Goal: Obtain resource: Download file/media

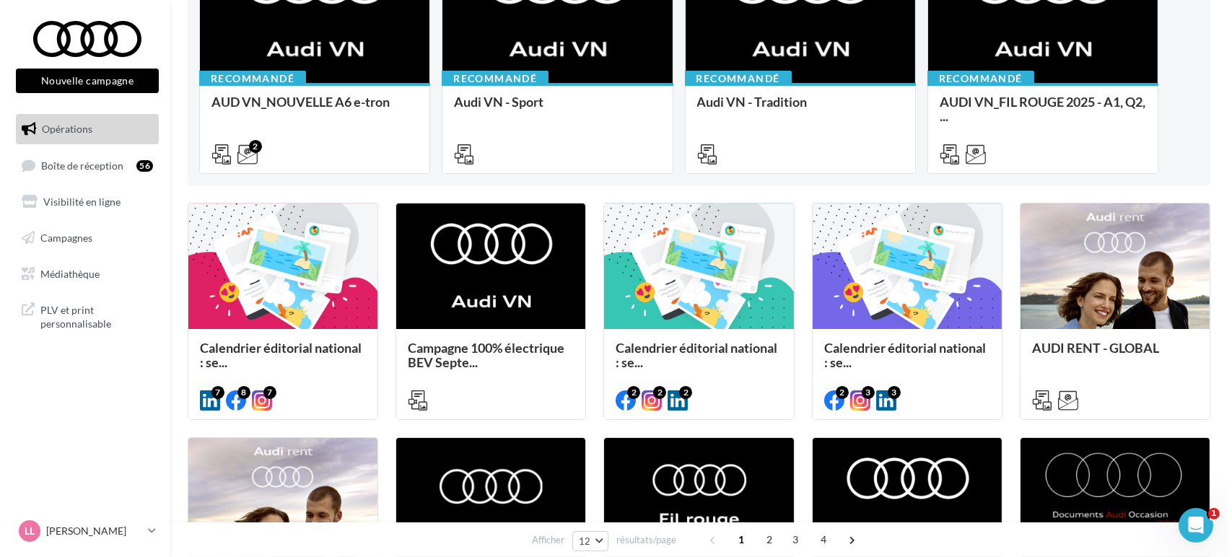
scroll to position [240, 0]
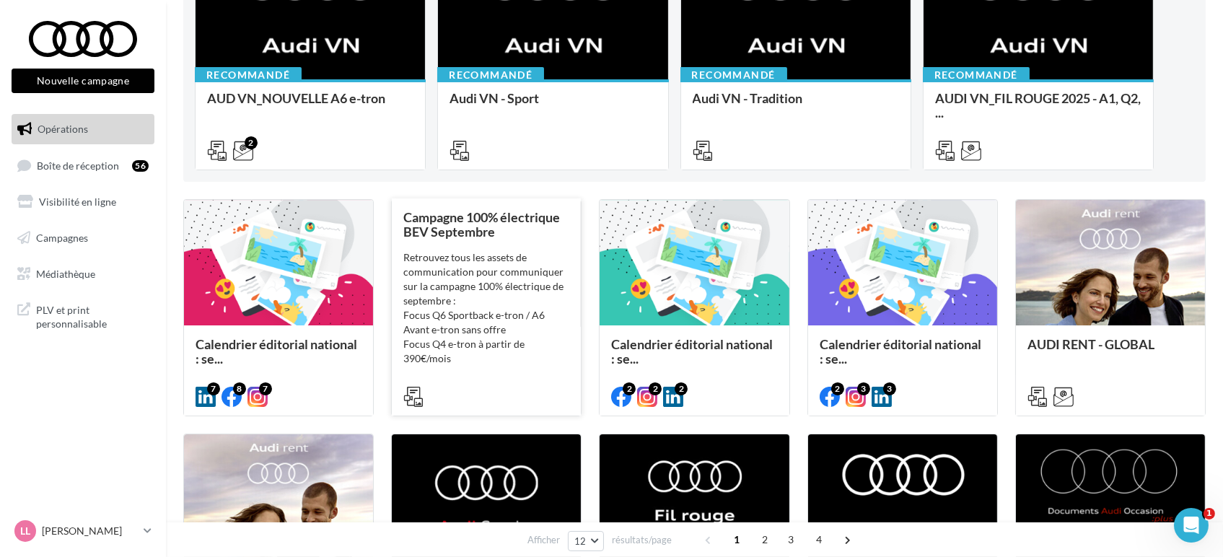
click at [496, 356] on div "Retrouvez tous les assets de communication pour communiquer sur la campagne 100…" at bounding box center [486, 322] width 166 height 144
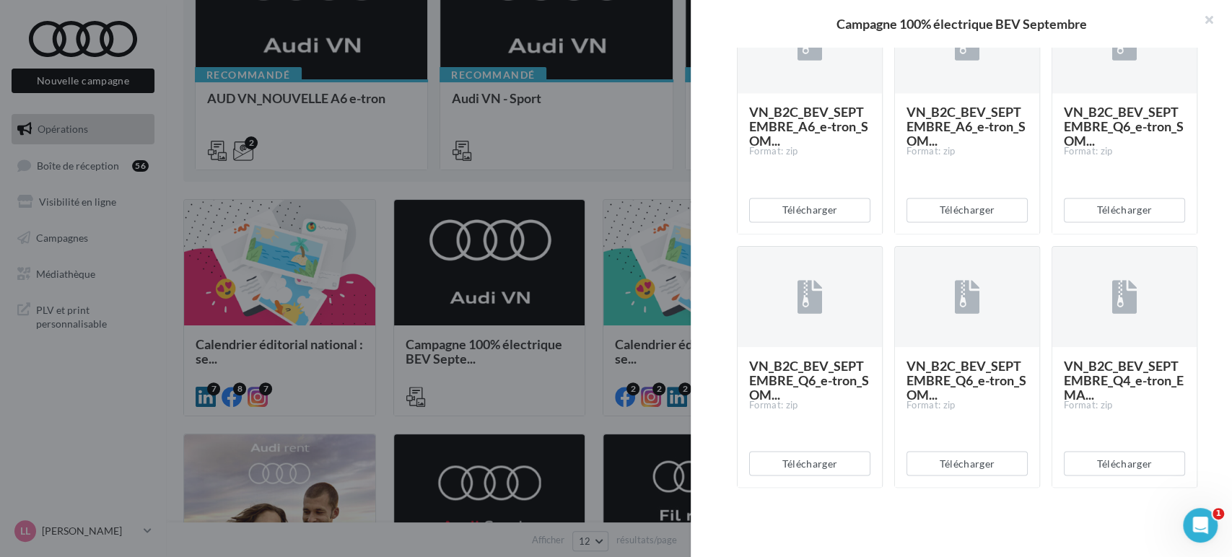
scroll to position [1703, 0]
click at [1122, 463] on button "Télécharger" at bounding box center [1124, 463] width 121 height 25
click at [1212, 165] on div "Description Retrouvez tous les assets de communication pour communiquer sur la …" at bounding box center [967, 279] width 553 height 463
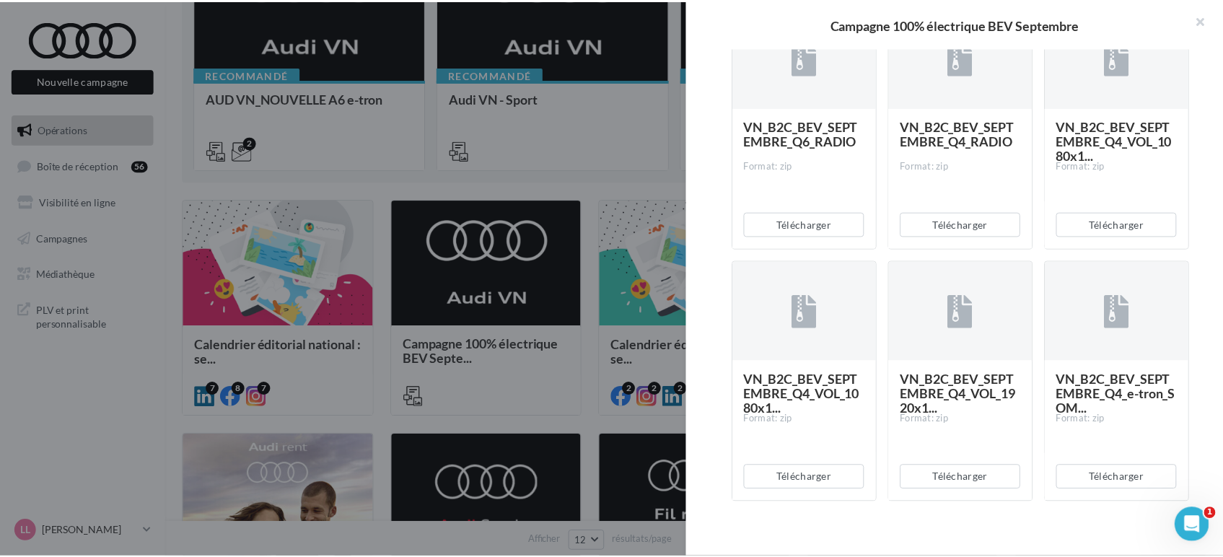
scroll to position [580, 0]
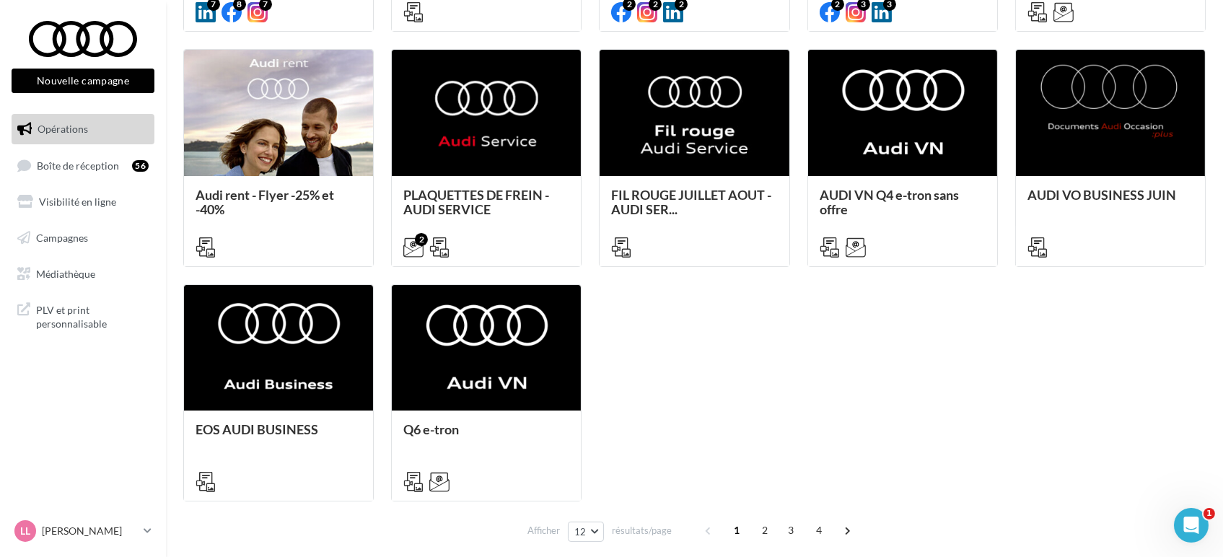
scroll to position [641, 0]
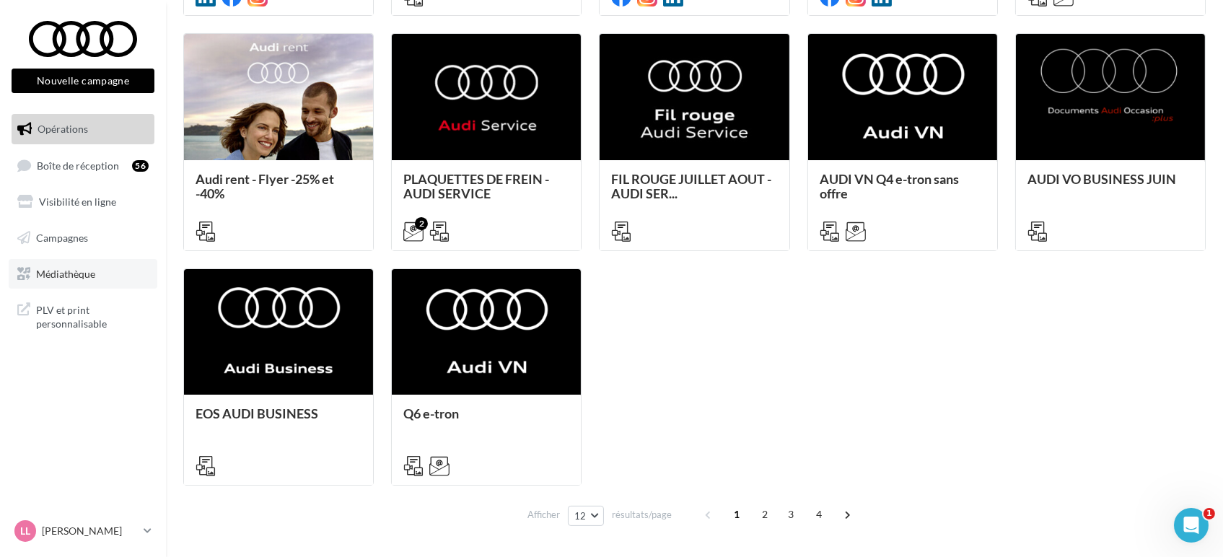
click at [52, 276] on span "Médiathèque" at bounding box center [65, 273] width 59 height 12
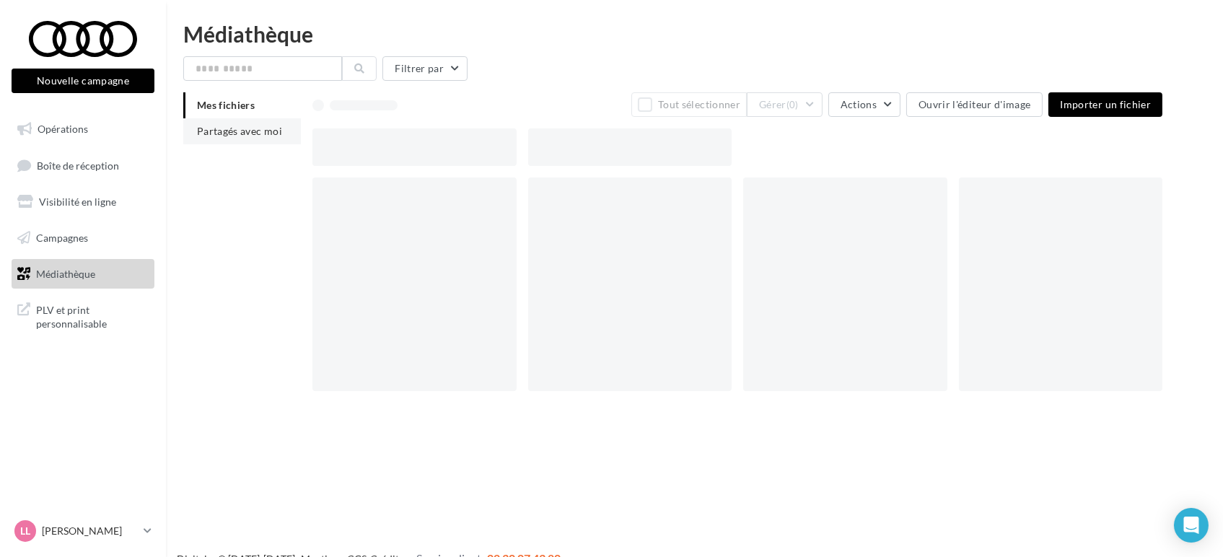
click at [246, 137] on li "Partagés avec moi" at bounding box center [242, 131] width 118 height 26
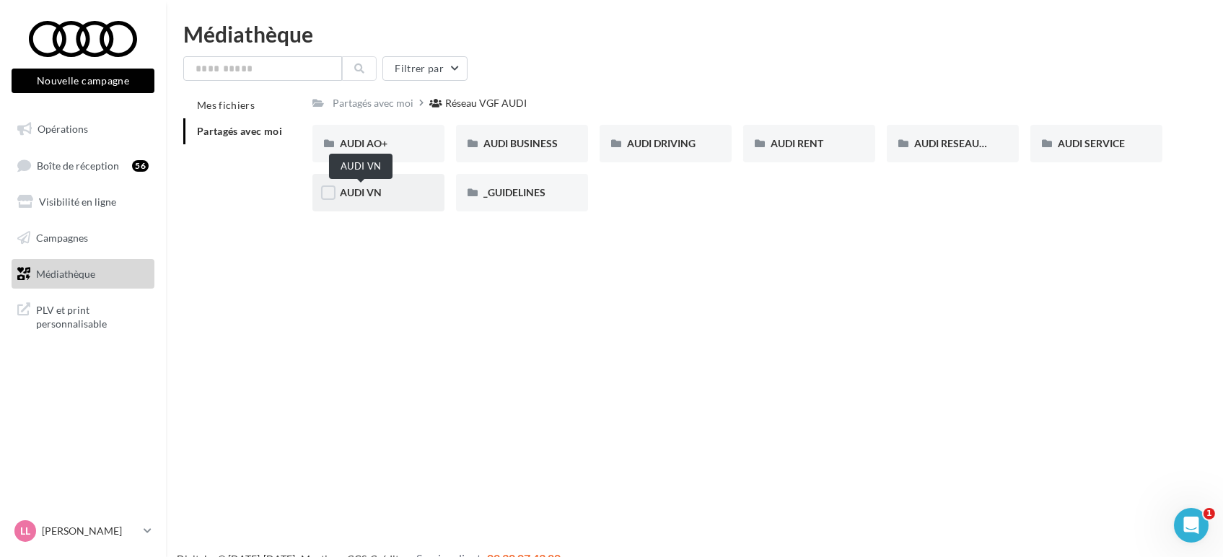
click at [364, 191] on span "AUDI VN" at bounding box center [361, 192] width 42 height 12
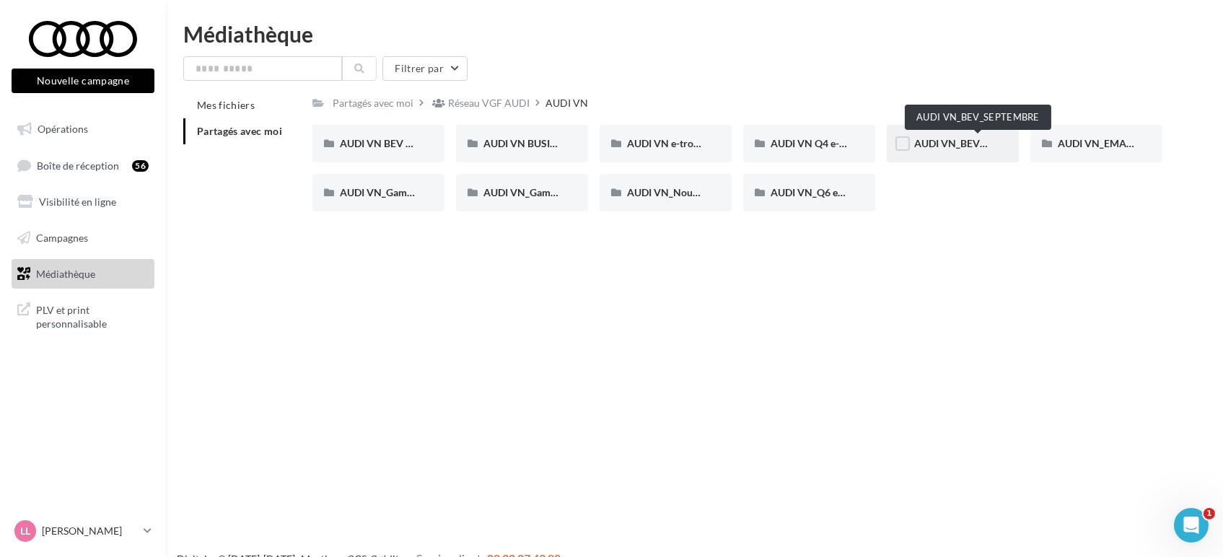
click at [941, 140] on span "AUDI VN_BEV_SEPTEMBRE" at bounding box center [978, 143] width 128 height 12
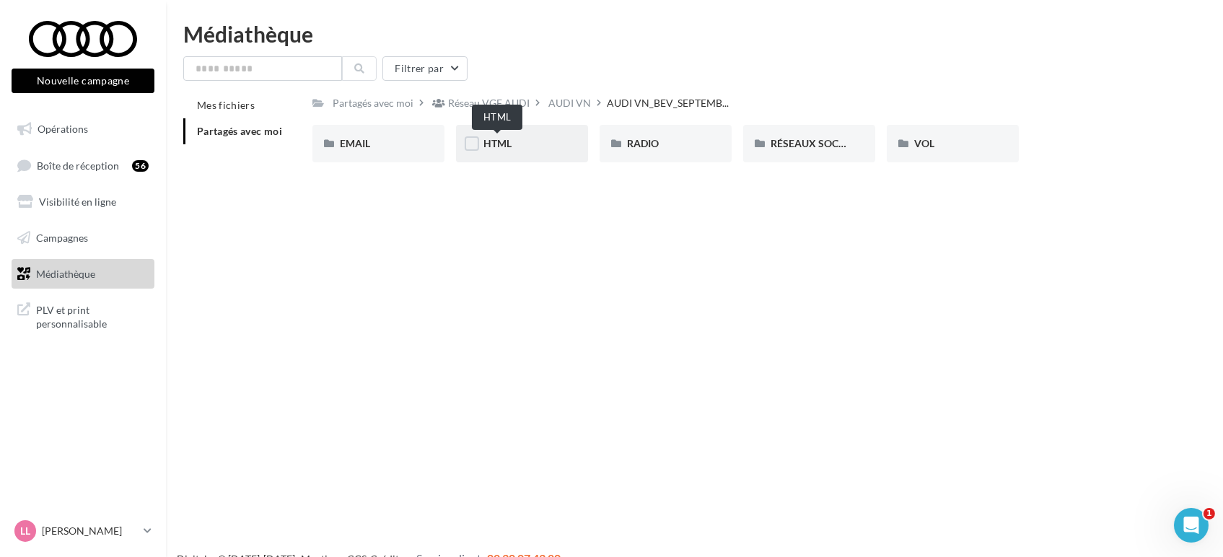
click at [489, 142] on span "HTML" at bounding box center [498, 143] width 28 height 12
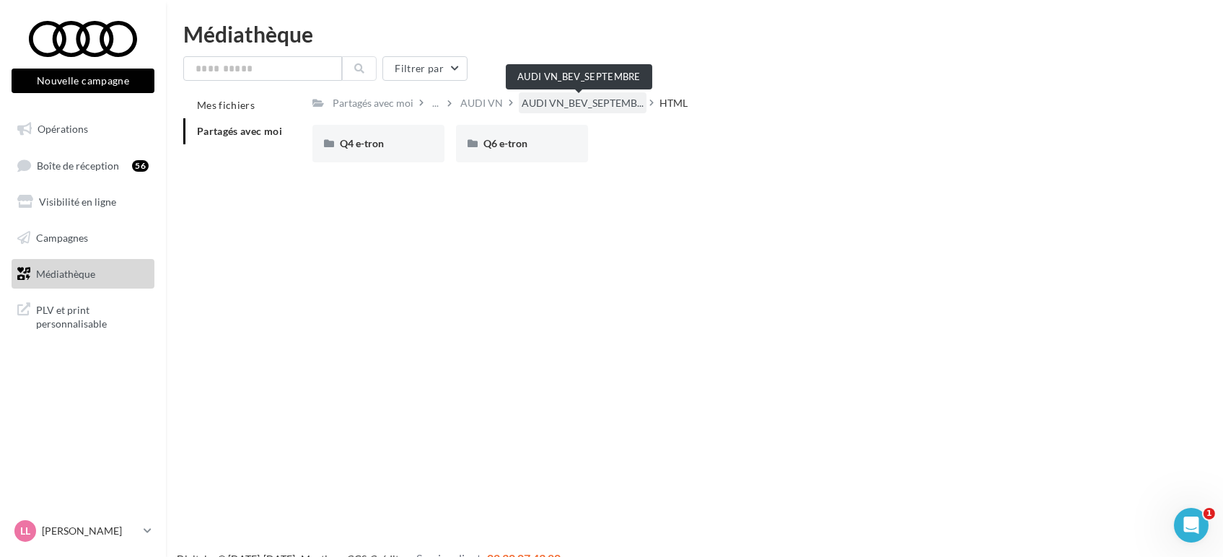
click at [541, 107] on span "AUDI VN_BEV_SEPTEMB..." at bounding box center [583, 103] width 122 height 14
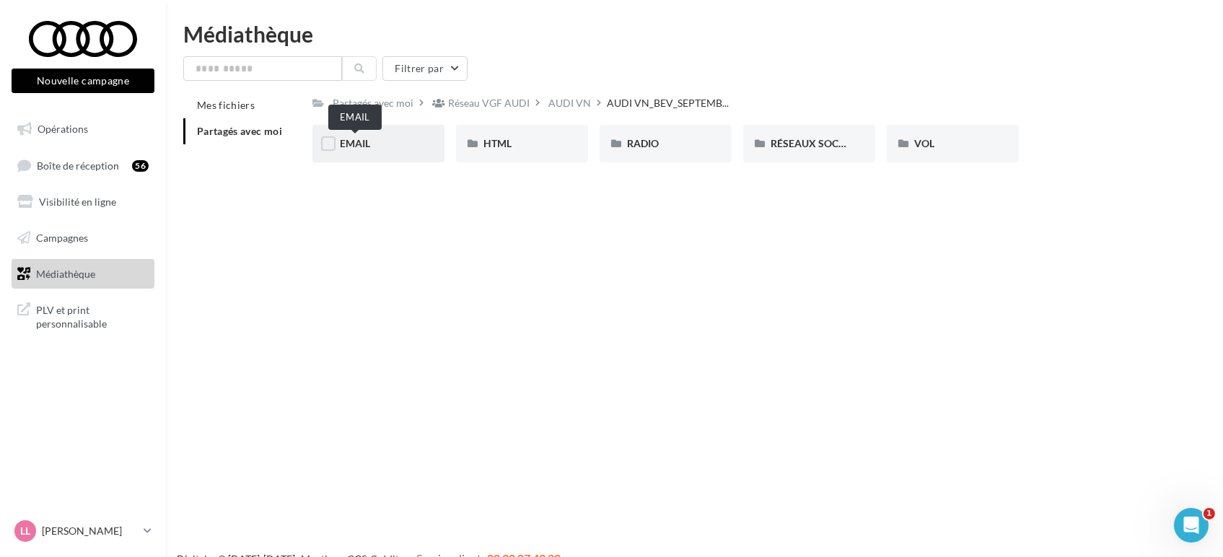
click at [354, 144] on span "EMAIL" at bounding box center [355, 143] width 30 height 12
